Goal: Obtain resource: Download file/media

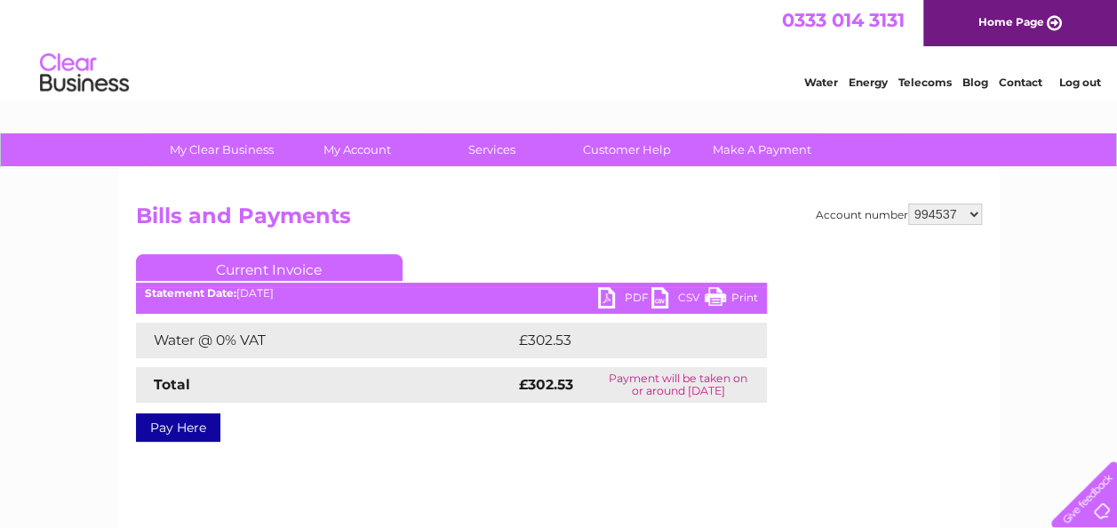
click at [949, 210] on select "905482 905484 923741 994537 1154086" at bounding box center [945, 214] width 74 height 21
select select "1154086"
click at [909, 204] on select "905482 905484 923741 994537 1154086" at bounding box center [945, 214] width 74 height 21
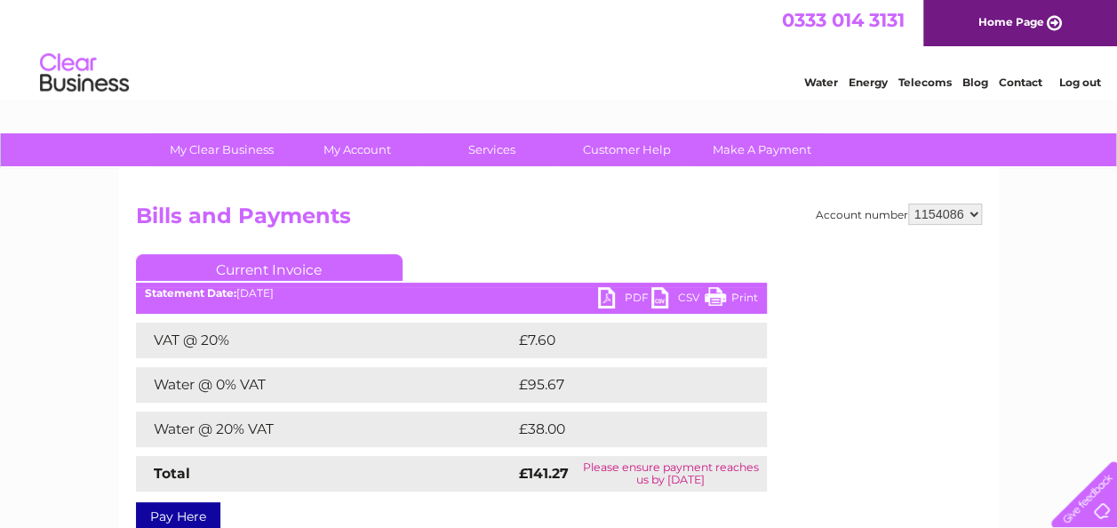
click at [940, 210] on select "905482 905484 923741 994537 1154086" at bounding box center [945, 214] width 74 height 21
click at [909, 204] on select "905482 905484 923741 994537 1154086" at bounding box center [945, 214] width 74 height 21
click at [616, 291] on link "PDF" at bounding box center [624, 300] width 53 height 26
click at [565, 66] on div "Water Energy Telecoms Blog Contact Log out" at bounding box center [558, 75] width 1117 height 58
click at [636, 297] on link "PDF" at bounding box center [624, 300] width 53 height 26
